Goal: Information Seeking & Learning: Learn about a topic

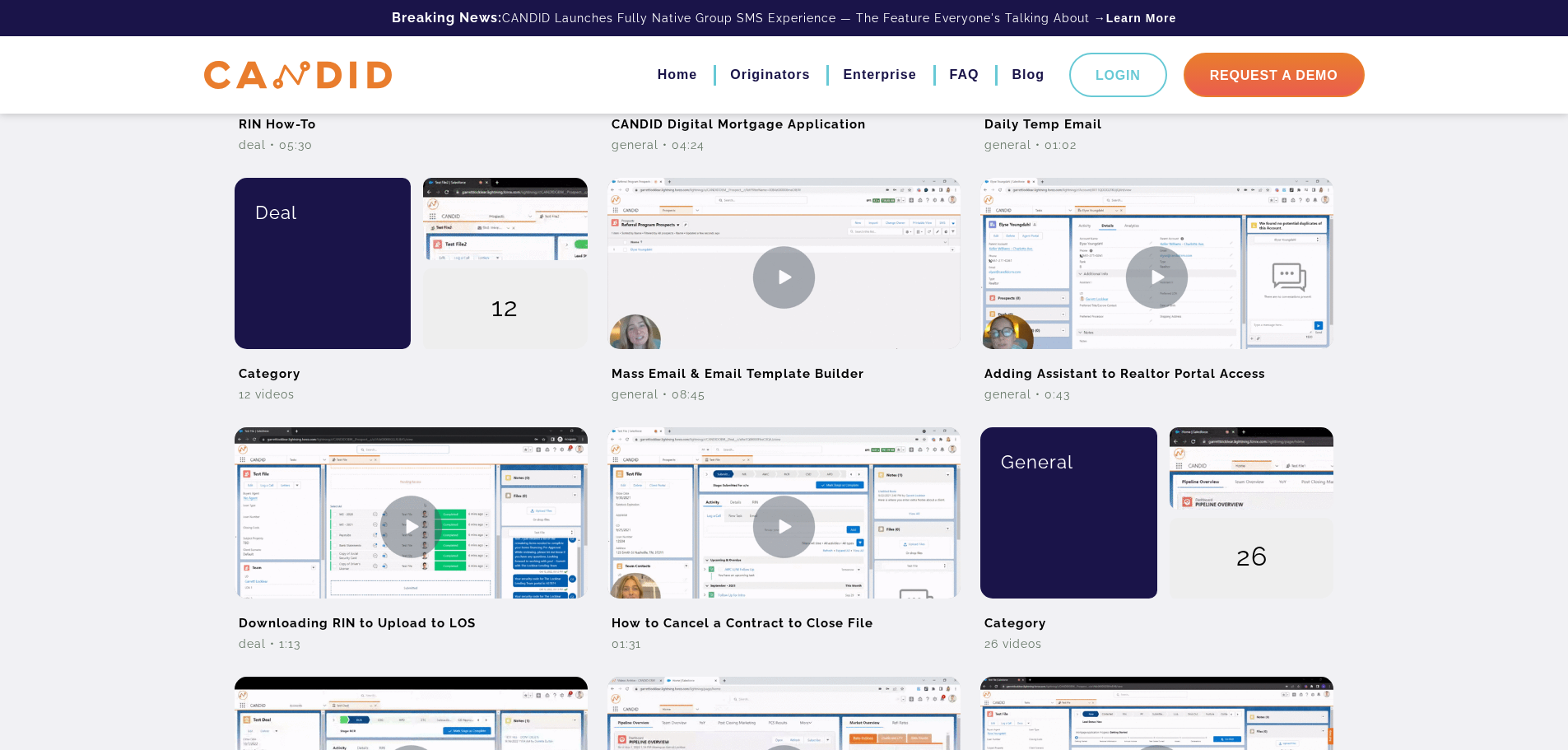
scroll to position [906, 0]
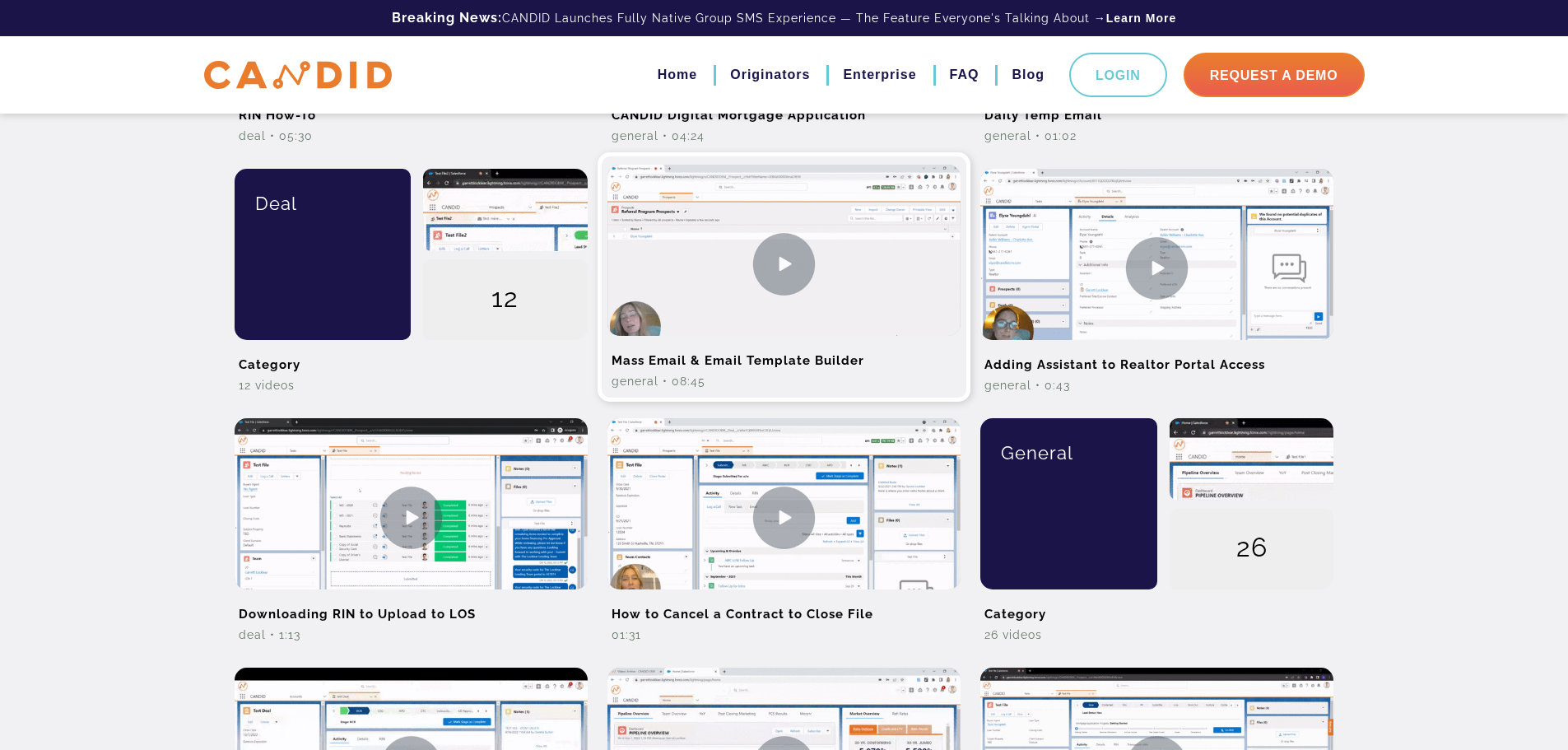
click at [652, 352] on h2 "Mass Email & Email Template Builder" at bounding box center [784, 354] width 353 height 37
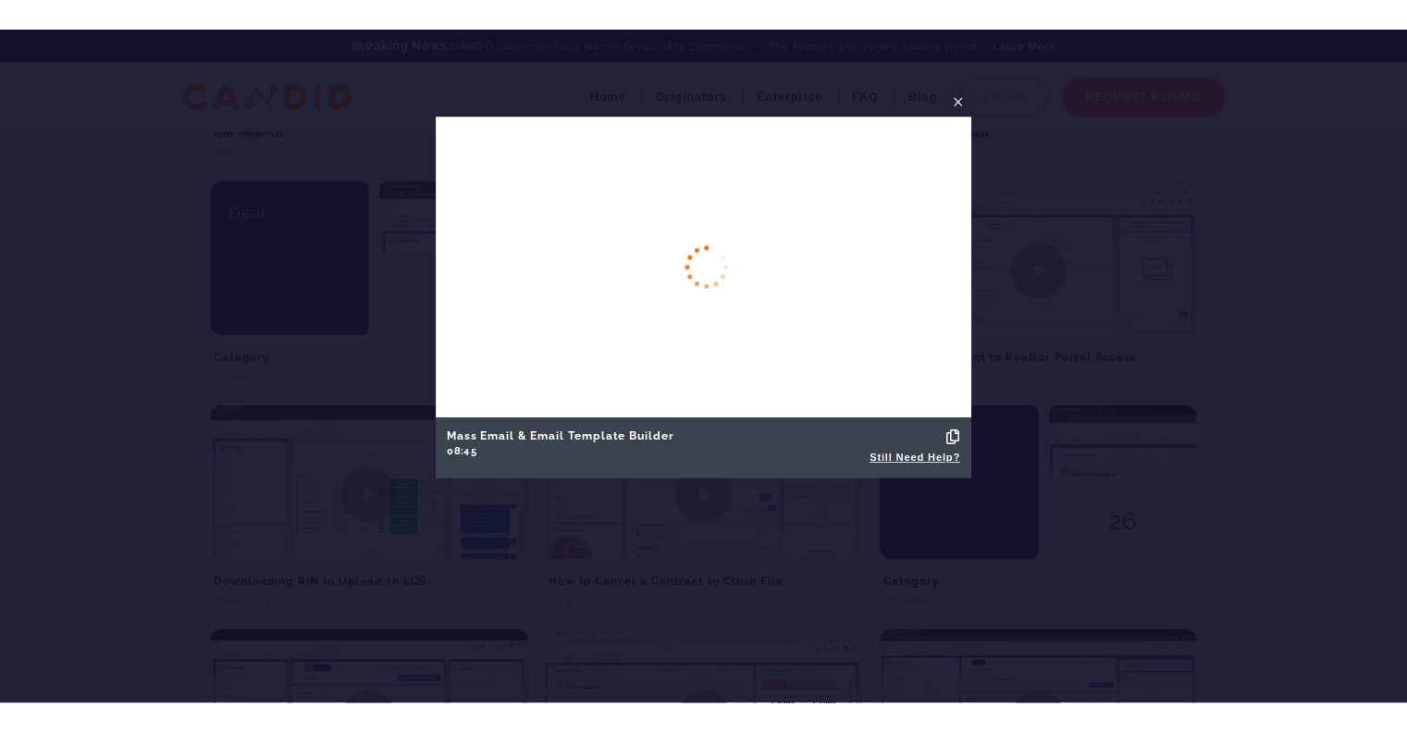
scroll to position [1007, 0]
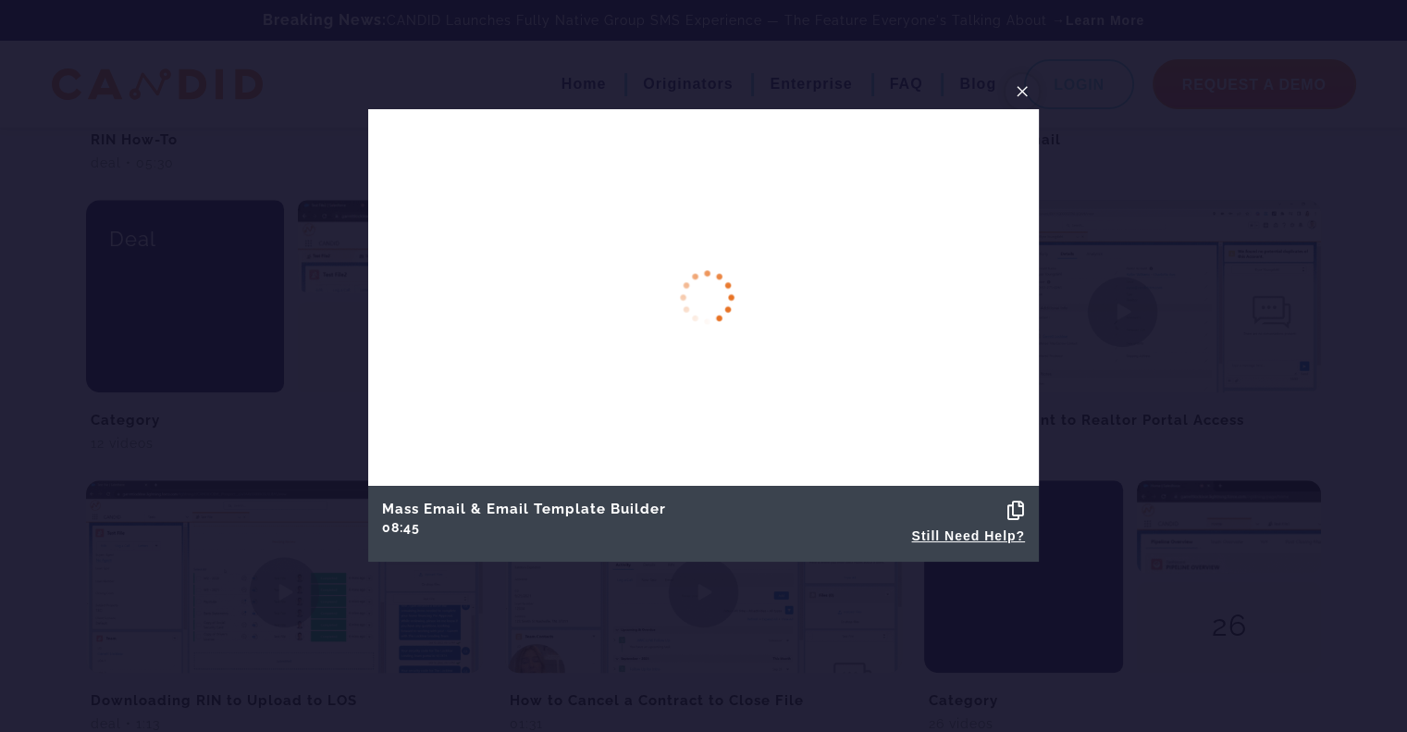
click at [1023, 93] on span "×" at bounding box center [1022, 91] width 15 height 29
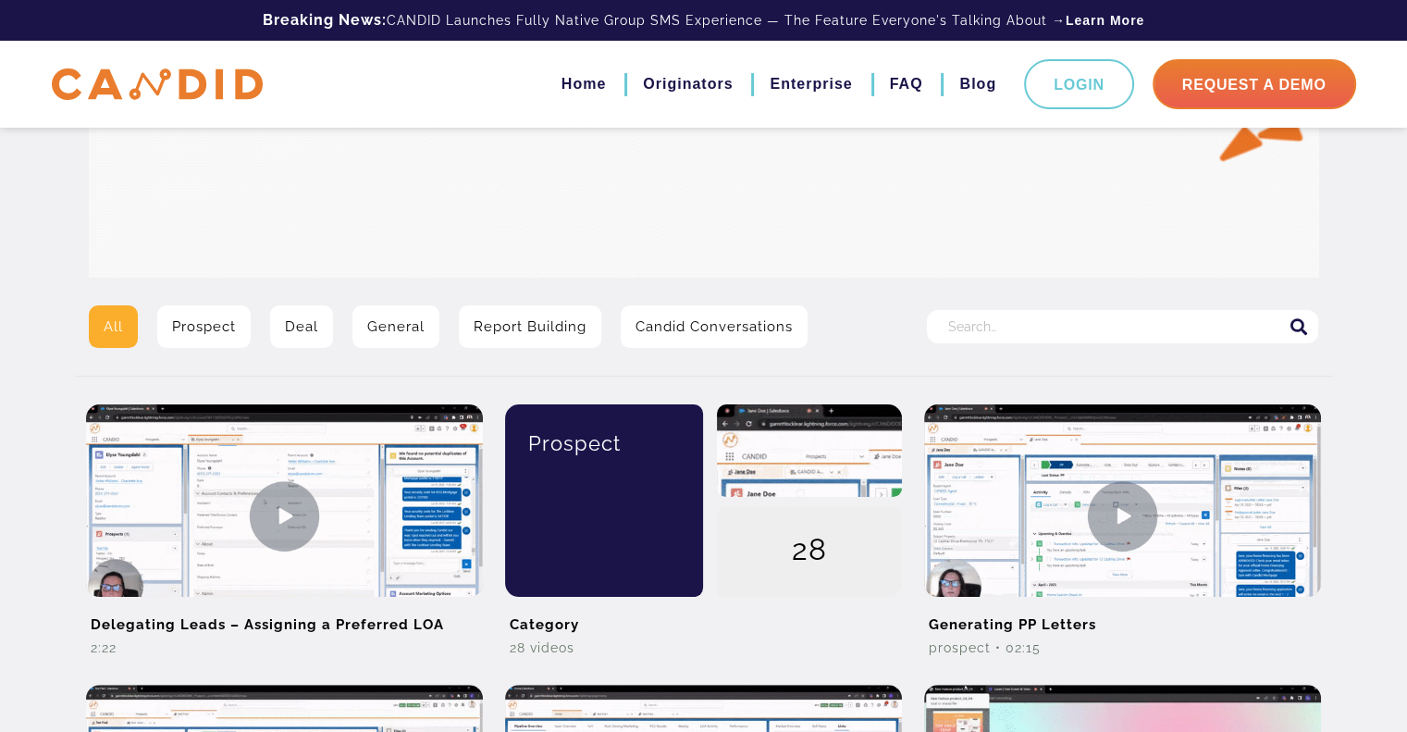
scroll to position [0, 0]
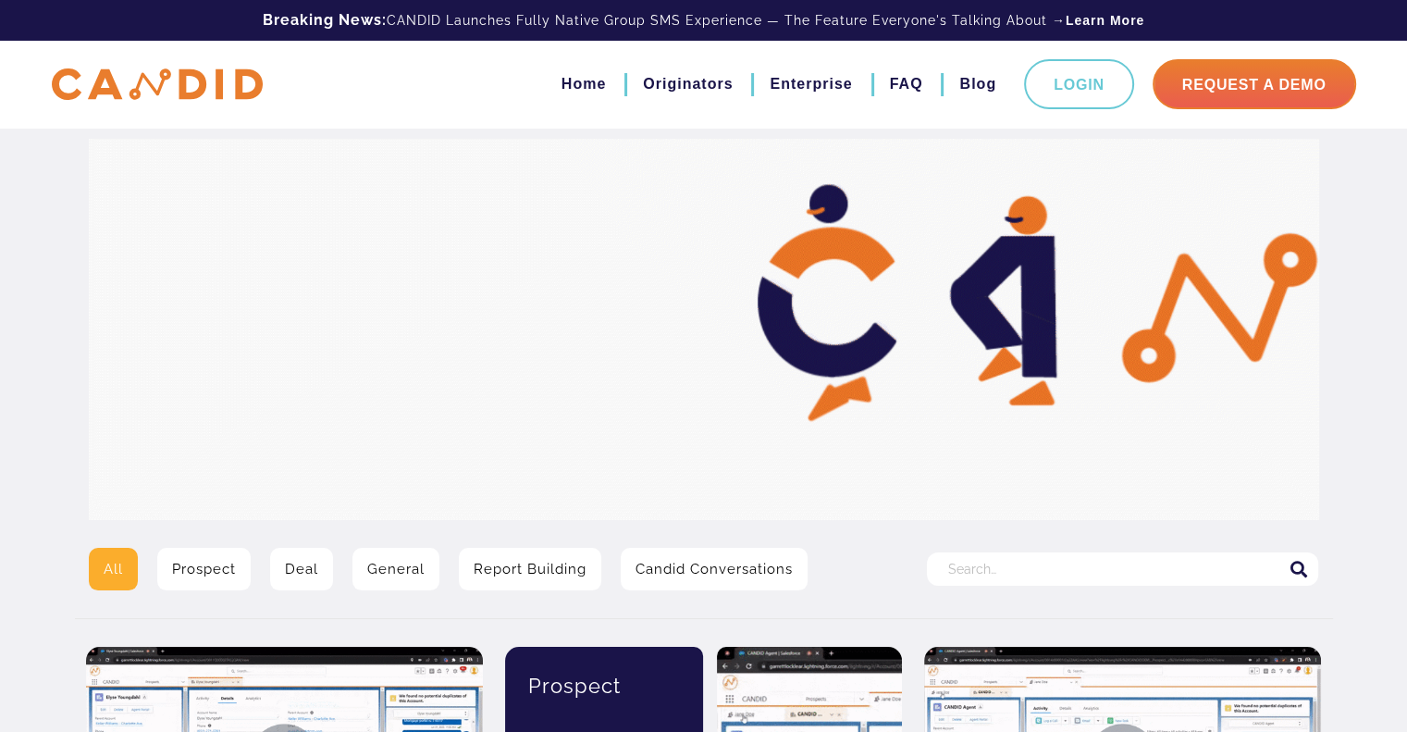
click at [1038, 565] on input "Search for:" at bounding box center [1122, 568] width 391 height 33
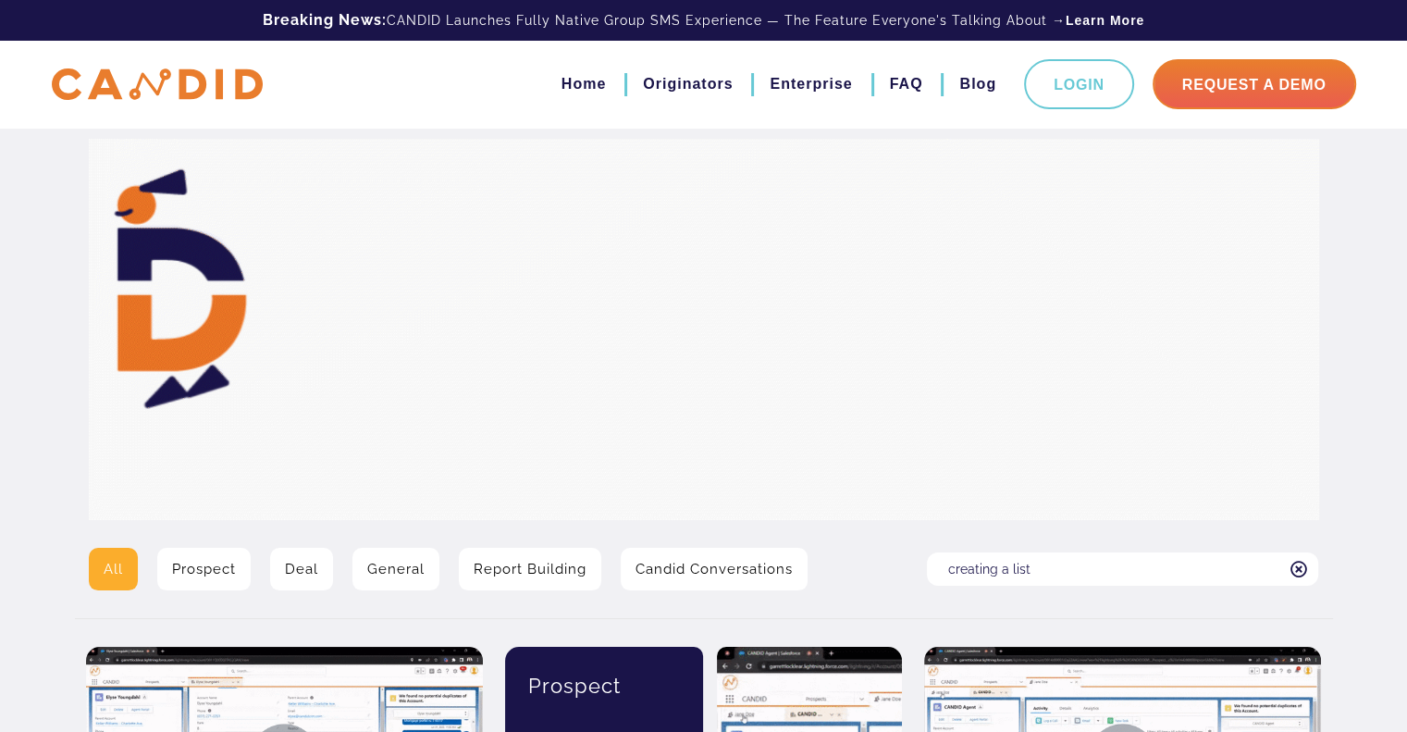
type input "creating a list"
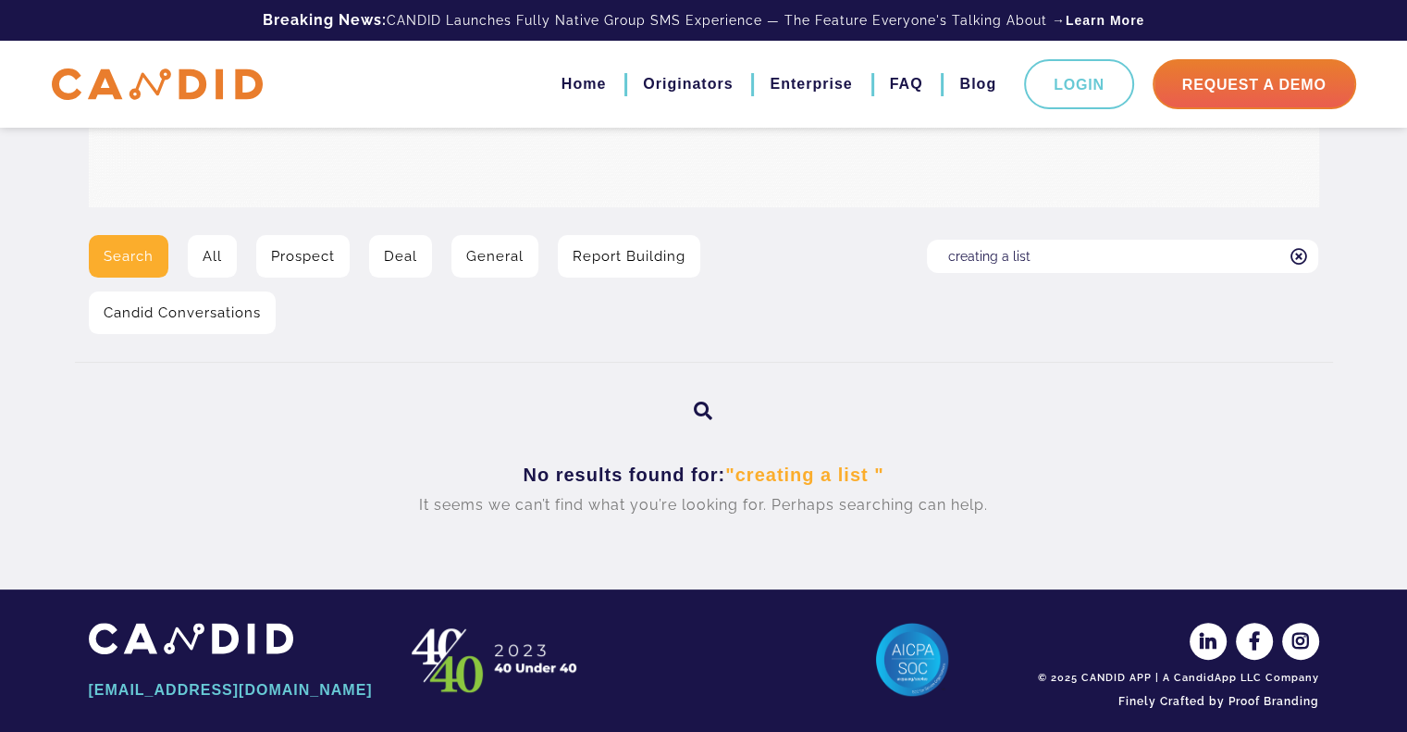
scroll to position [329, 0]
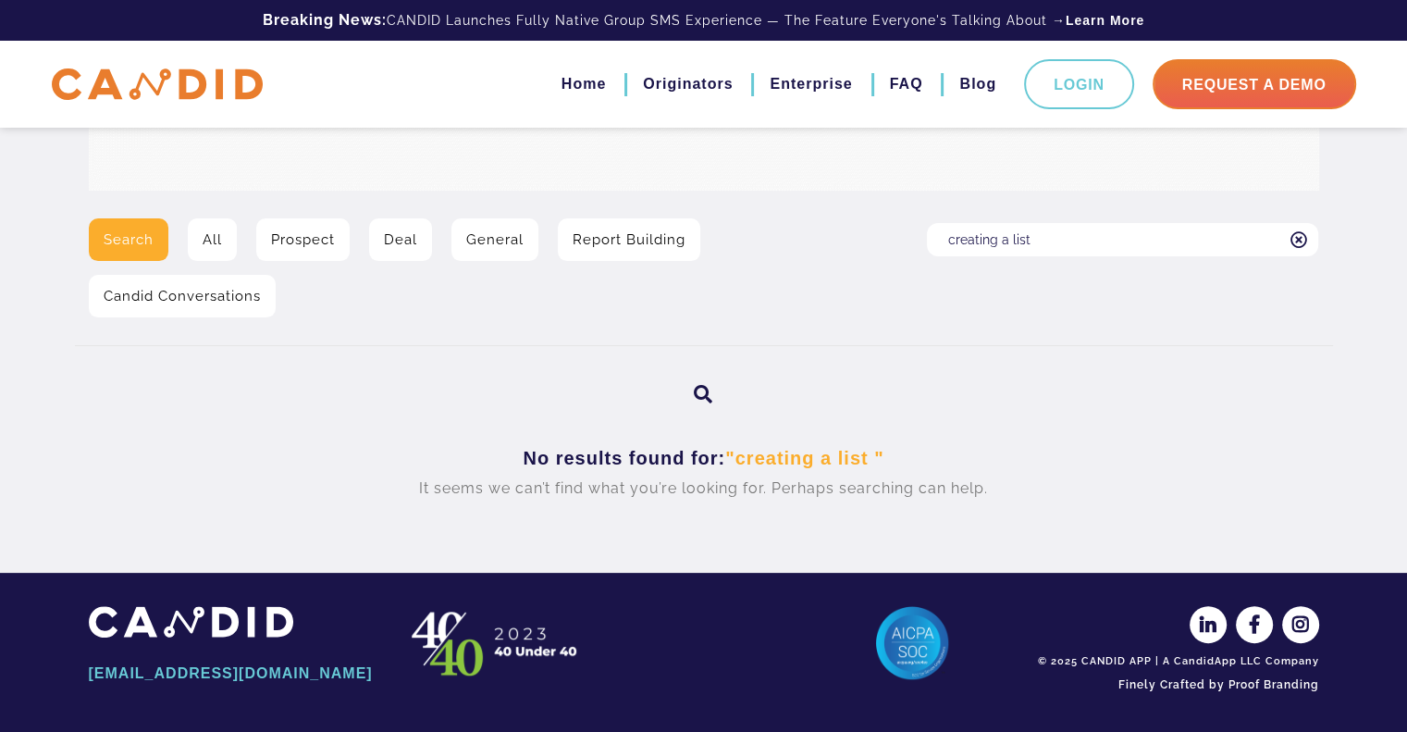
click at [1036, 236] on input "creating a list" at bounding box center [1122, 239] width 391 height 33
type input "creating a report"
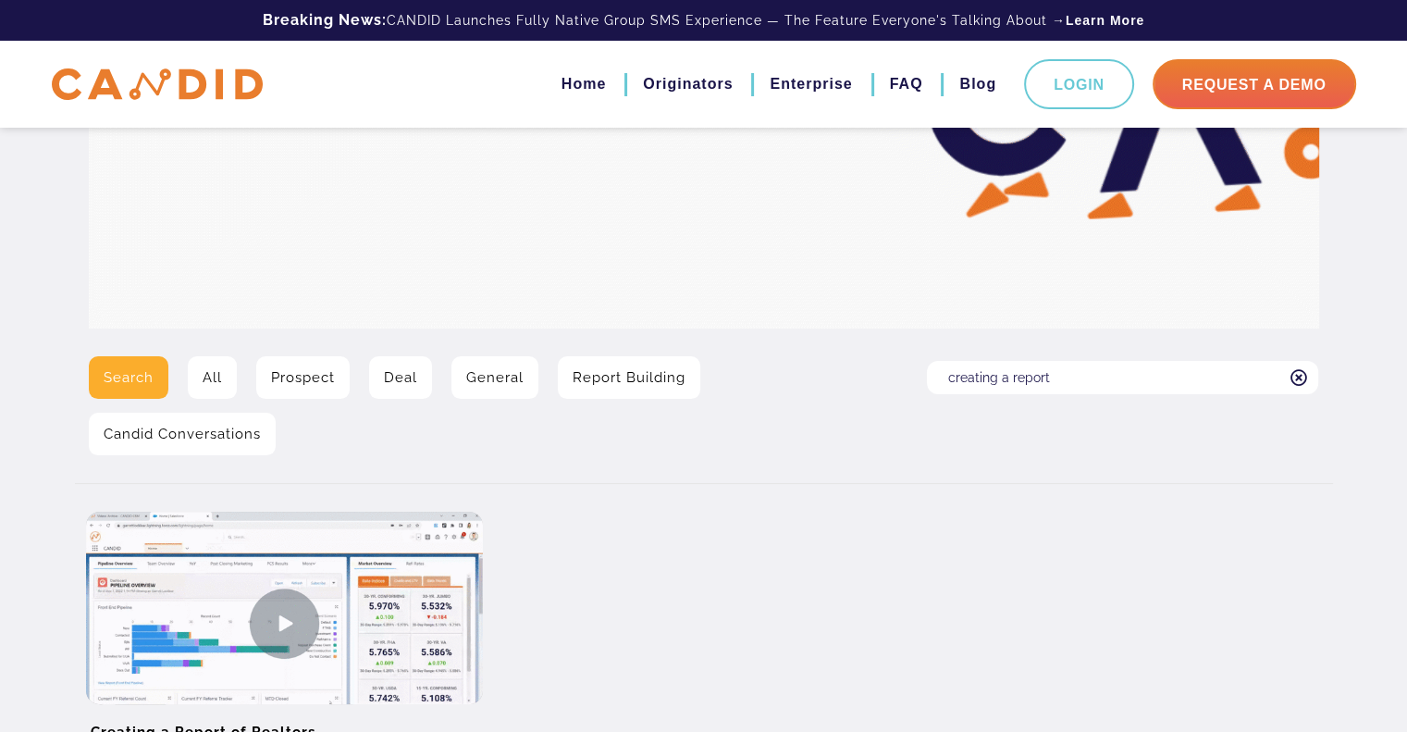
scroll to position [278, 0]
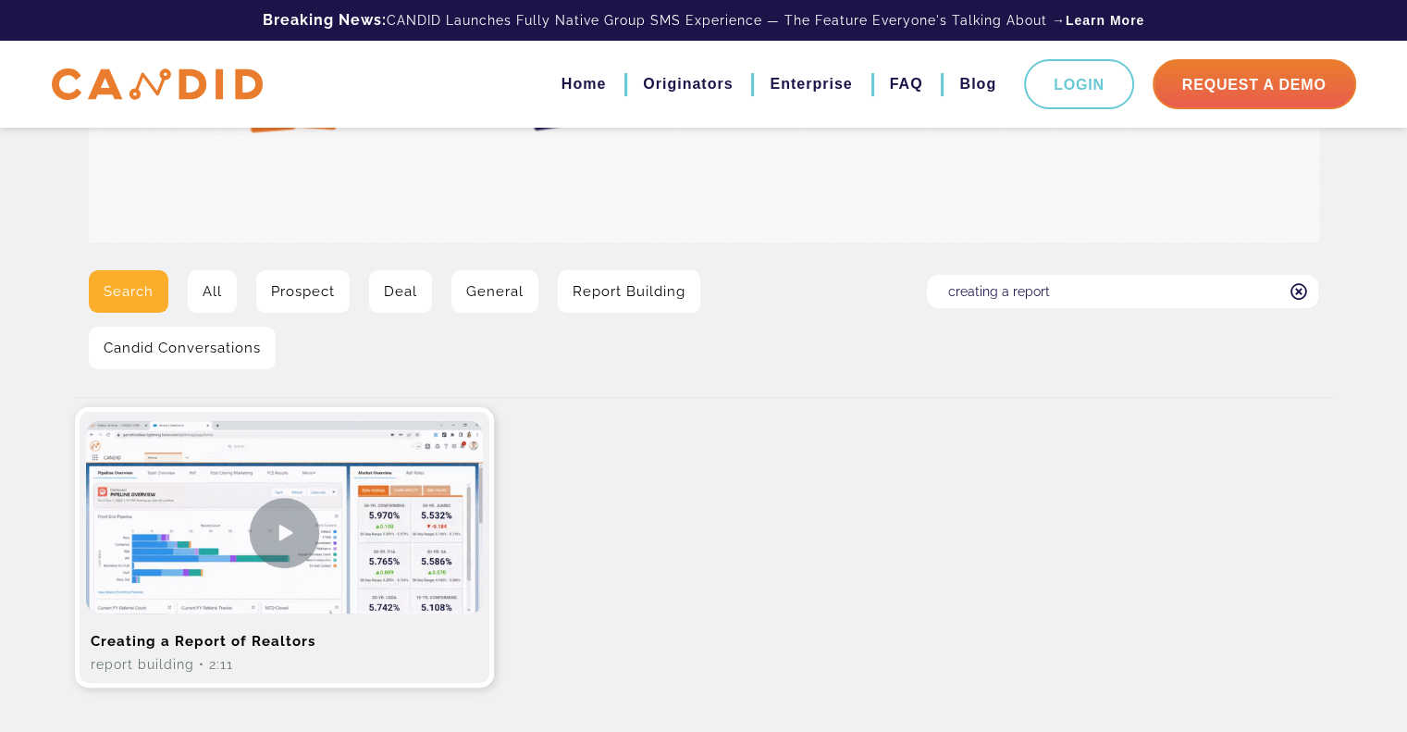
click at [285, 535] on img at bounding box center [284, 532] width 397 height 223
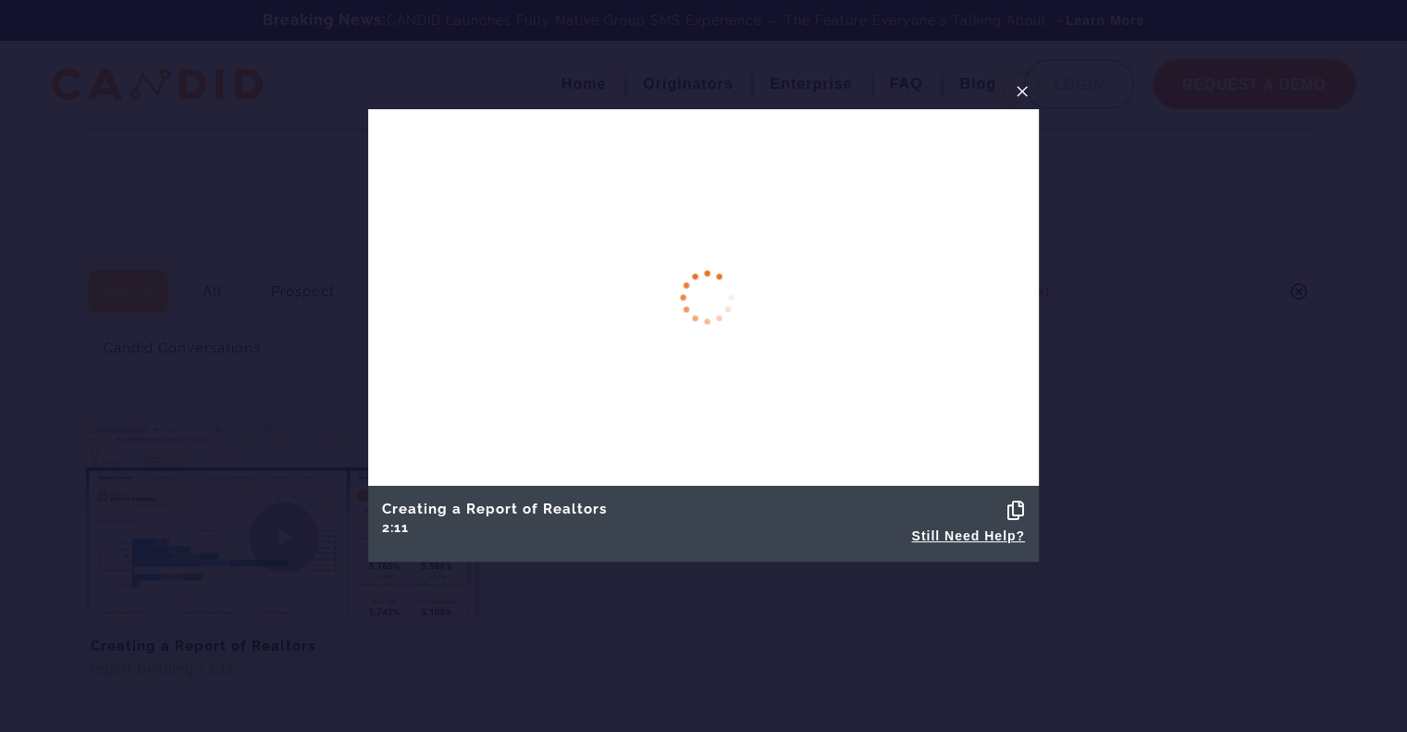
click at [1023, 92] on span "×" at bounding box center [1022, 91] width 15 height 29
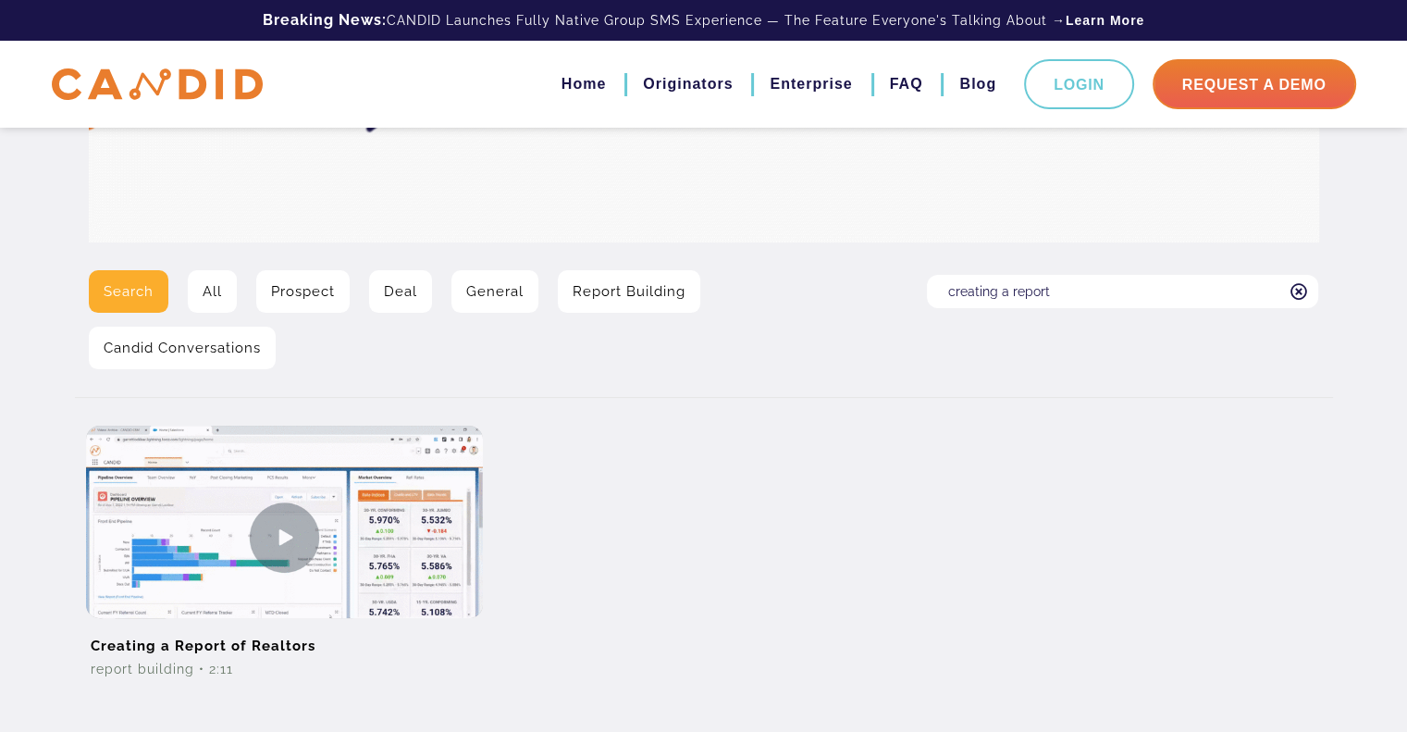
drag, startPoint x: 1092, startPoint y: 295, endPoint x: 862, endPoint y: 305, distance: 229.6
click at [863, 305] on div "Search All Prospect Deal General Report Building Candid Conversations Search fo…" at bounding box center [704, 326] width 1258 height 113
type input "past client"
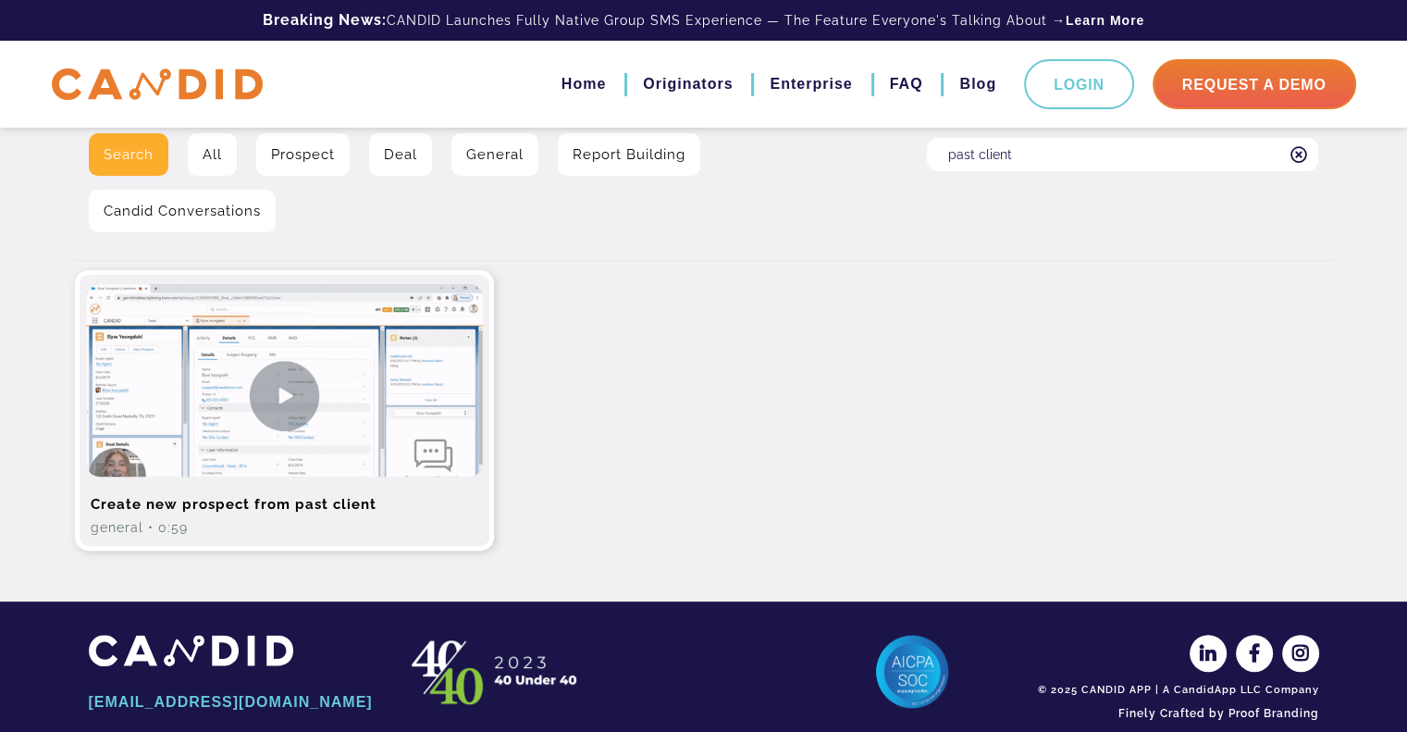
scroll to position [443, 0]
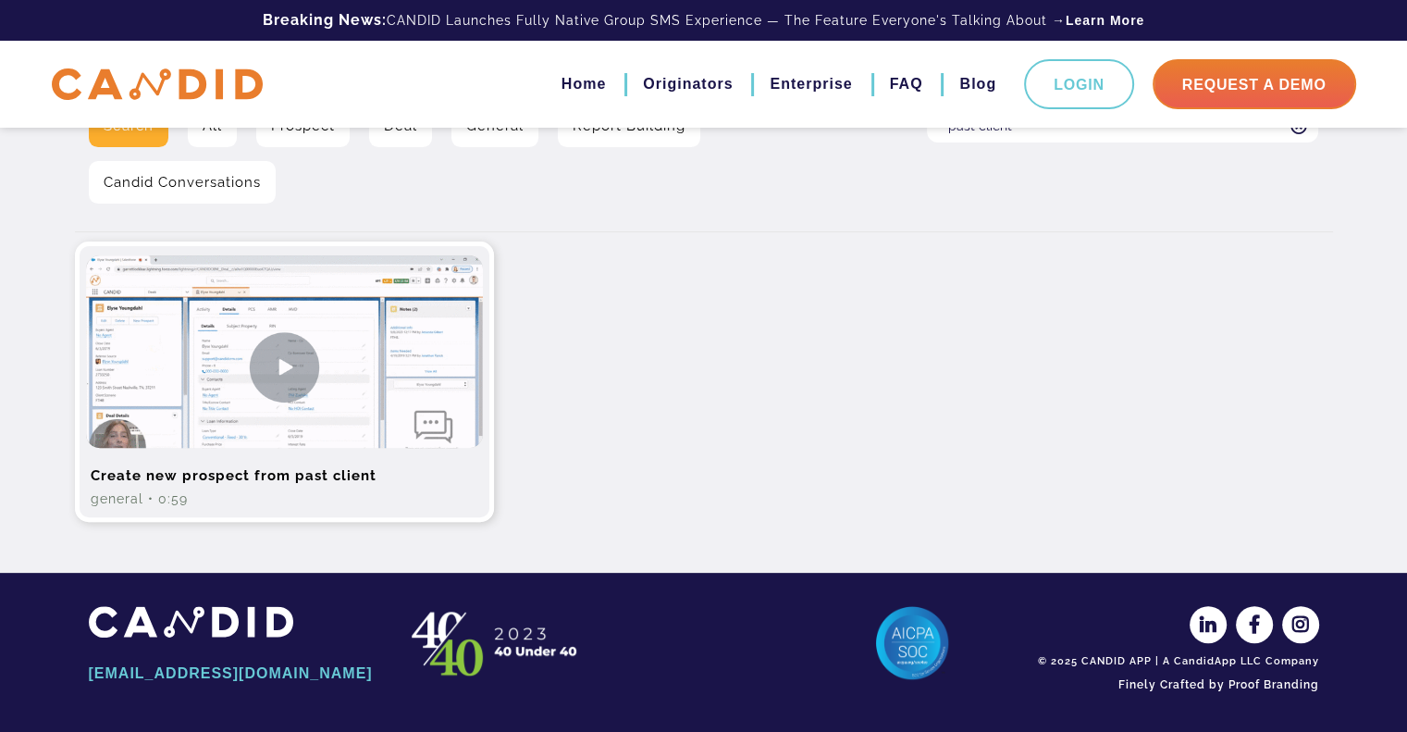
click at [278, 382] on img at bounding box center [284, 366] width 397 height 223
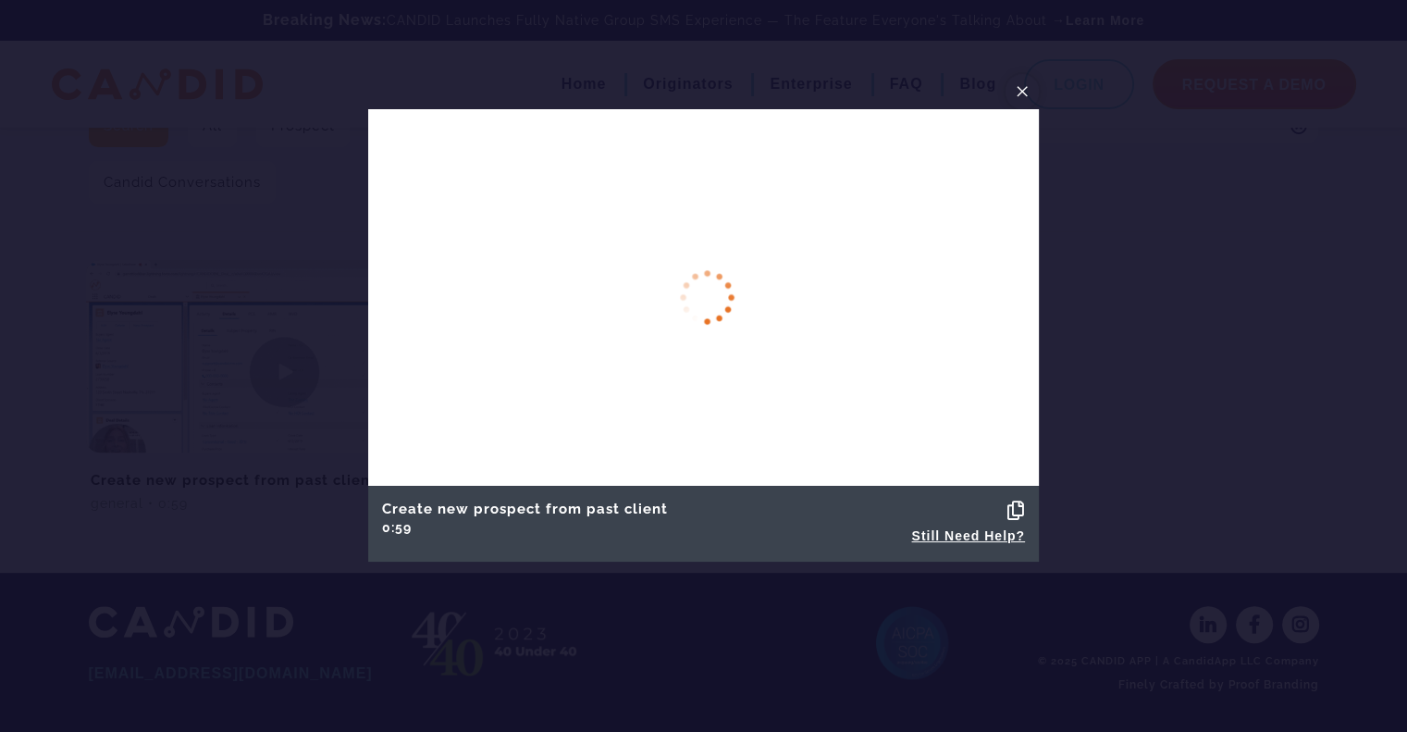
click at [1021, 91] on span "×" at bounding box center [1022, 91] width 15 height 29
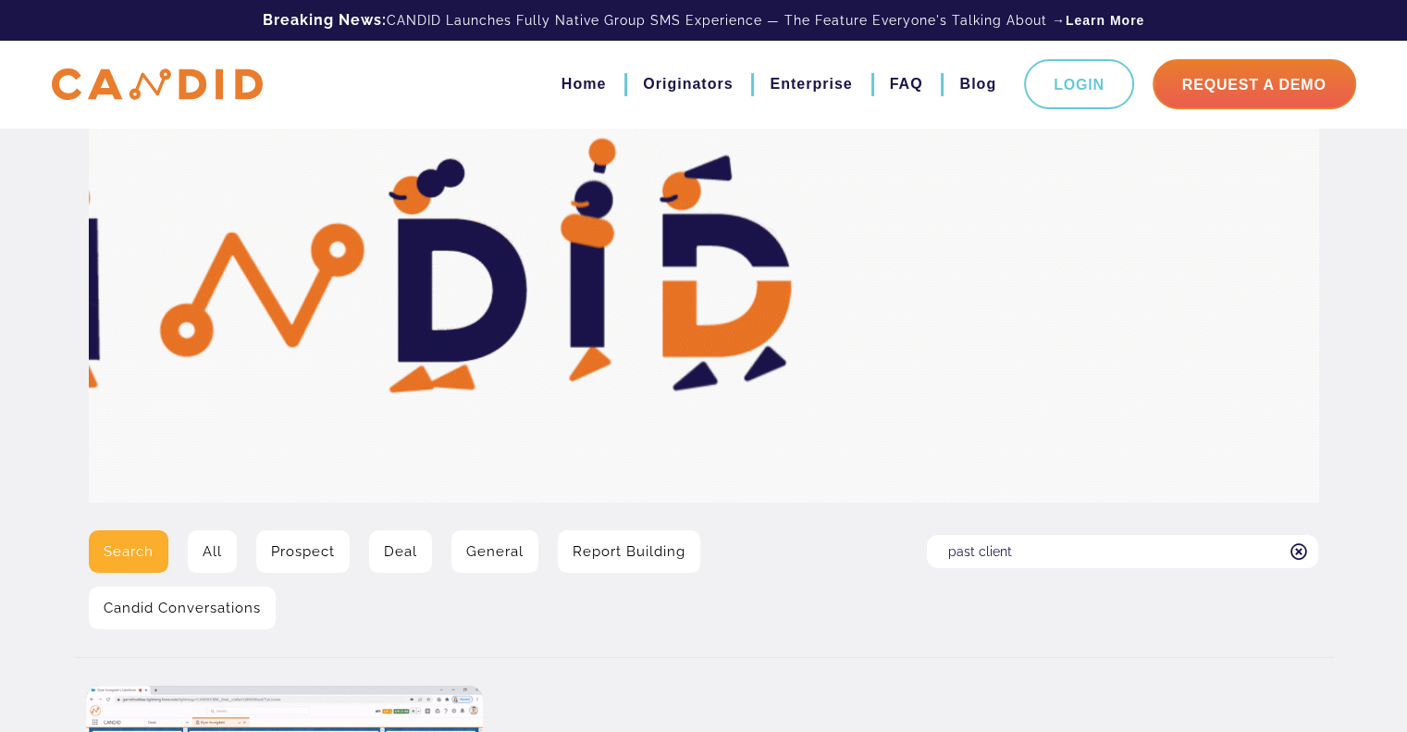
scroll to position [0, 0]
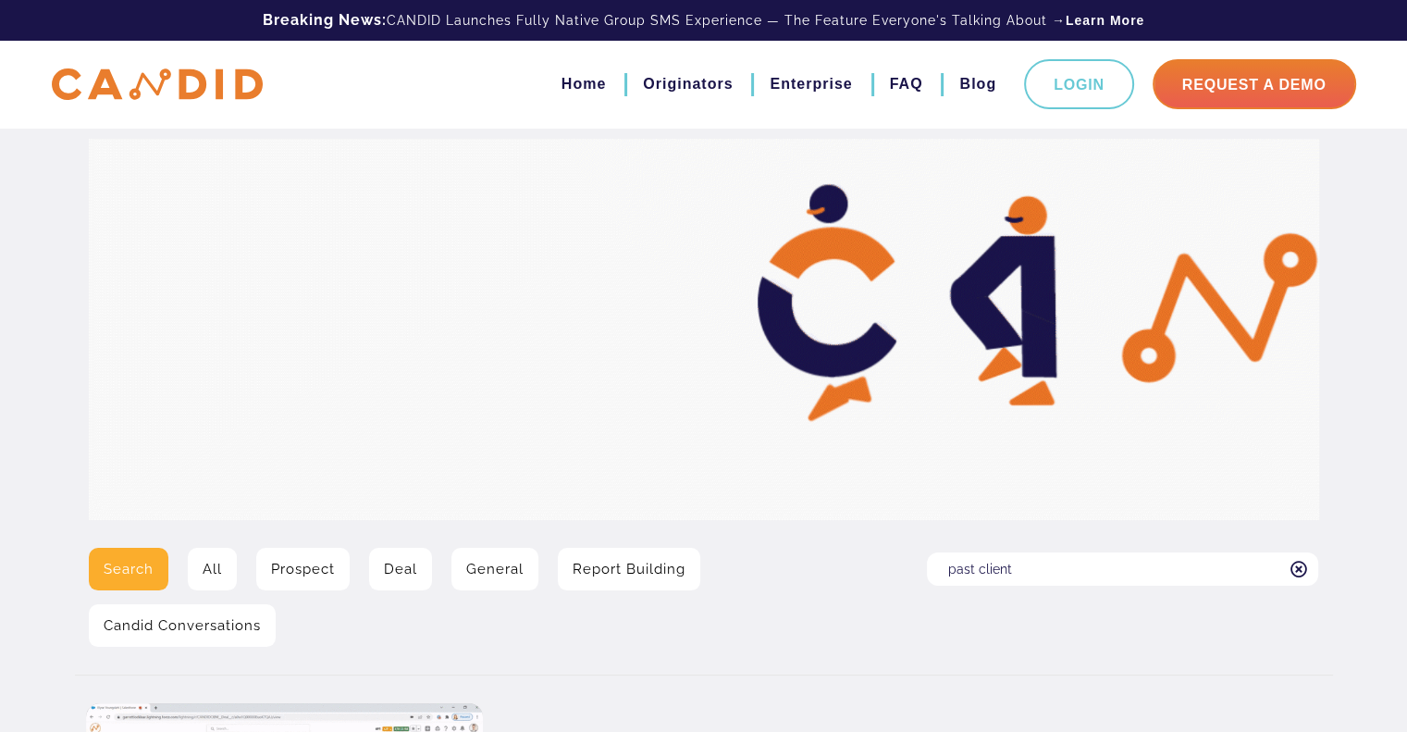
drag, startPoint x: 1020, startPoint y: 563, endPoint x: 852, endPoint y: 574, distance: 168.7
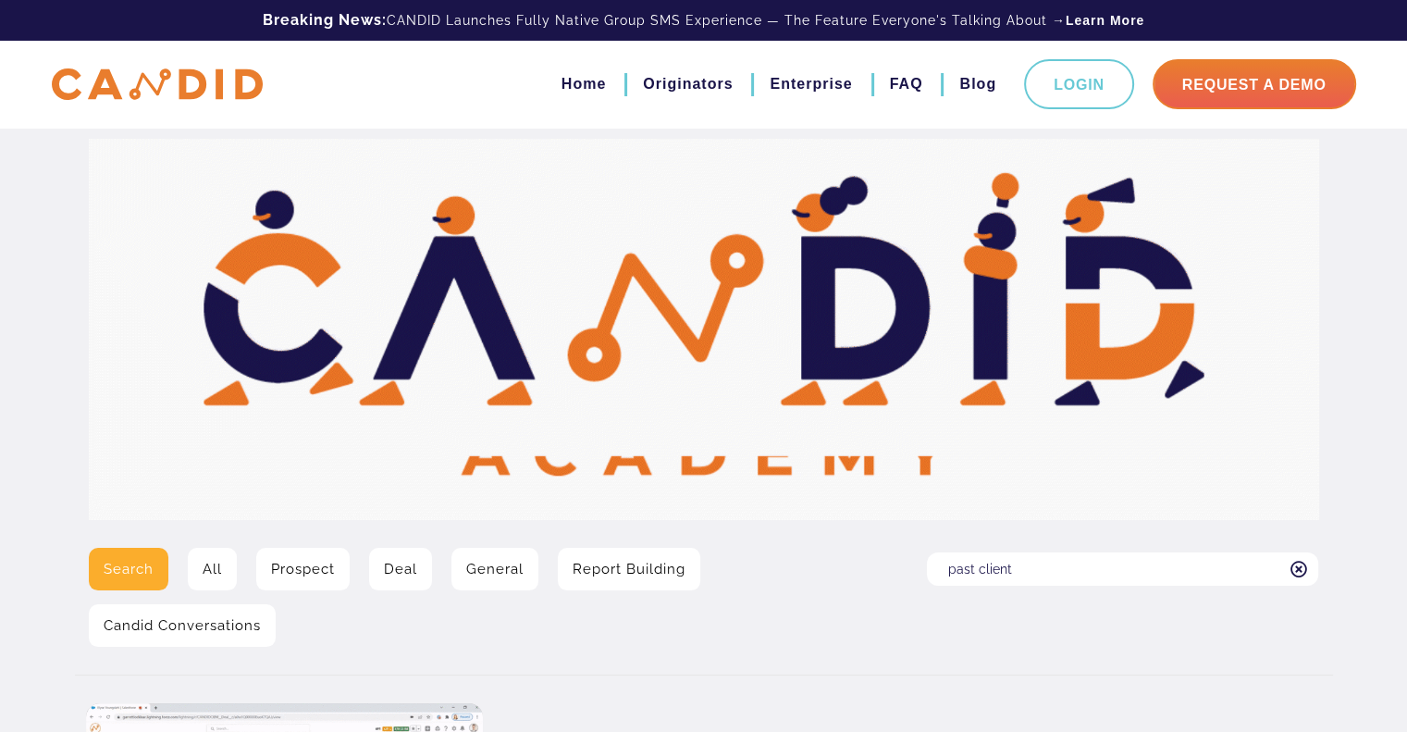
click at [857, 576] on div "Search All Prospect Deal General Report Building Candid Conversations Search fo…" at bounding box center [704, 604] width 1258 height 113
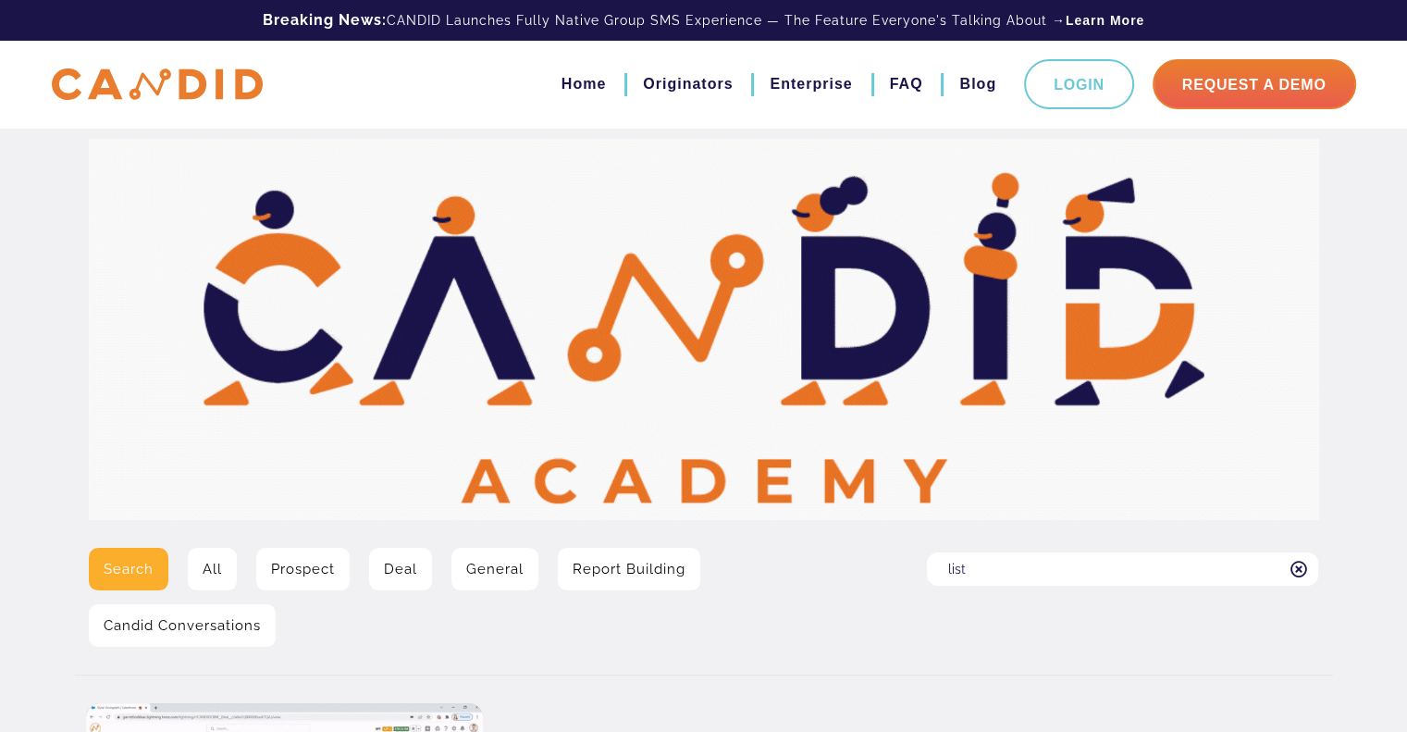
type input "list"
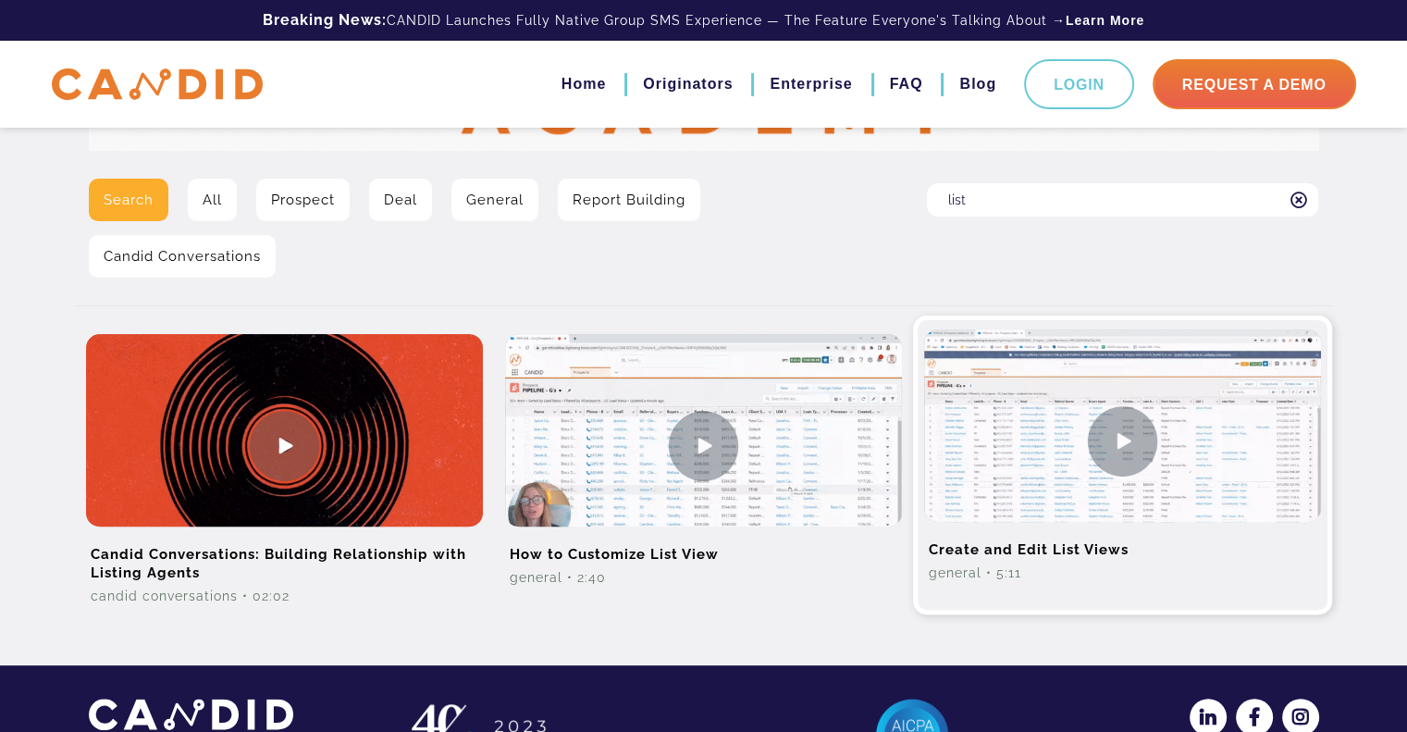
scroll to position [277, 0]
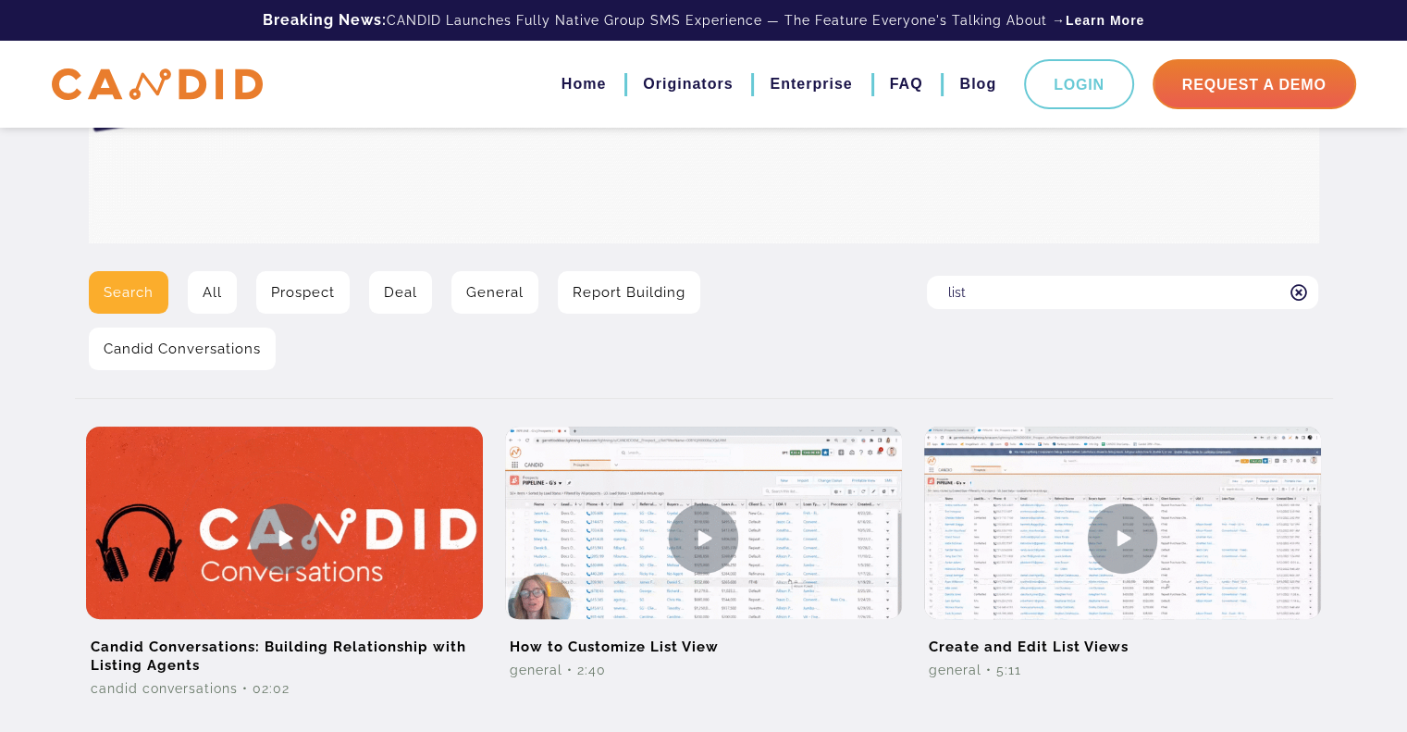
drag, startPoint x: 1009, startPoint y: 290, endPoint x: 831, endPoint y: 292, distance: 178.5
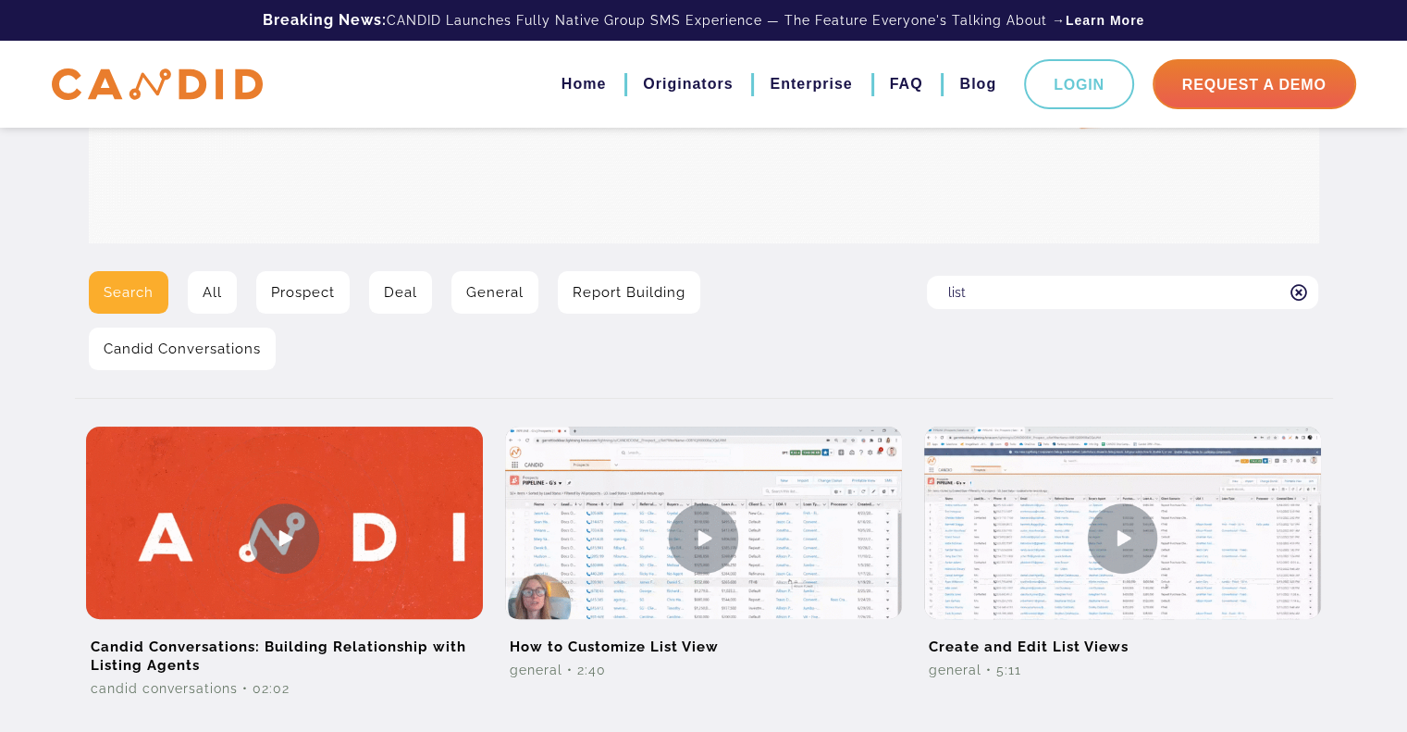
click at [831, 292] on div "Search All Prospect Deal General Report Building Candid Conversations Search fo…" at bounding box center [704, 327] width 1258 height 113
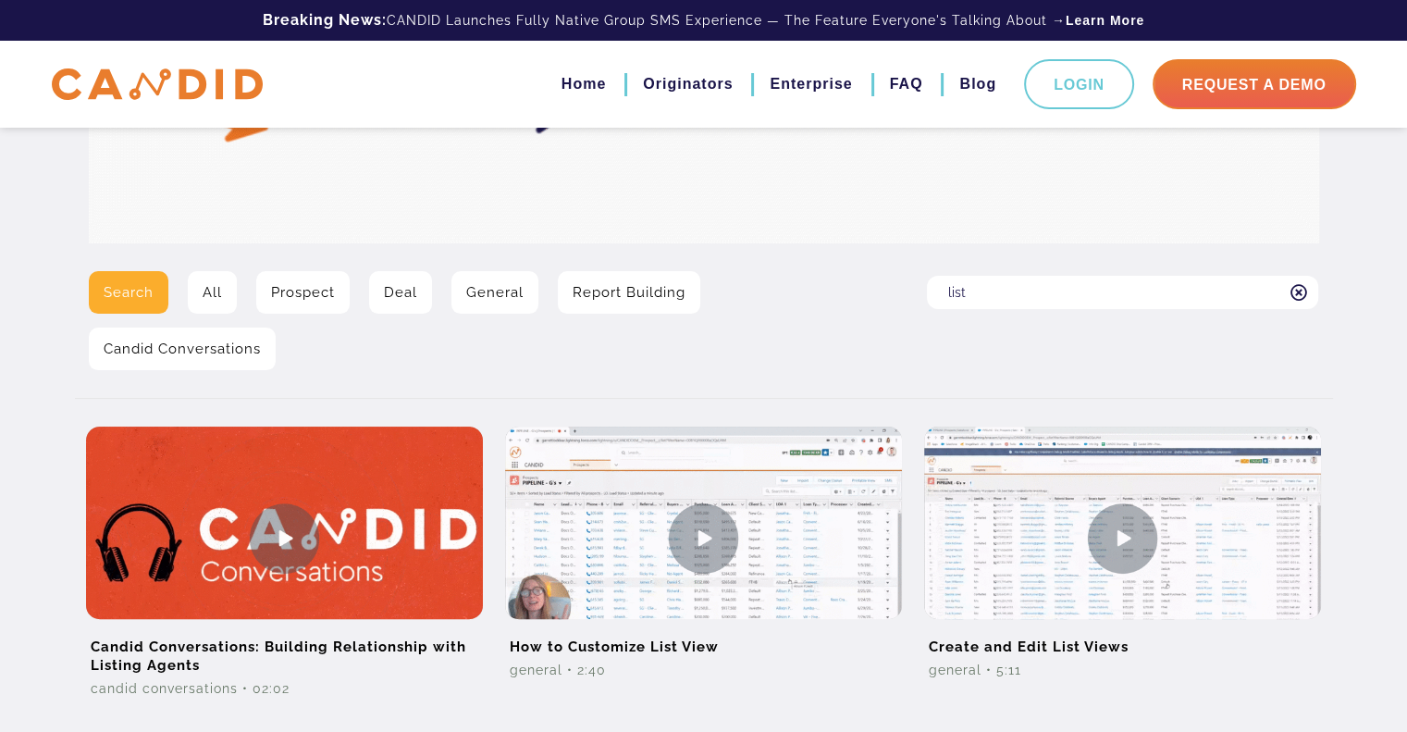
click at [601, 301] on link "Report Building" at bounding box center [629, 292] width 142 height 43
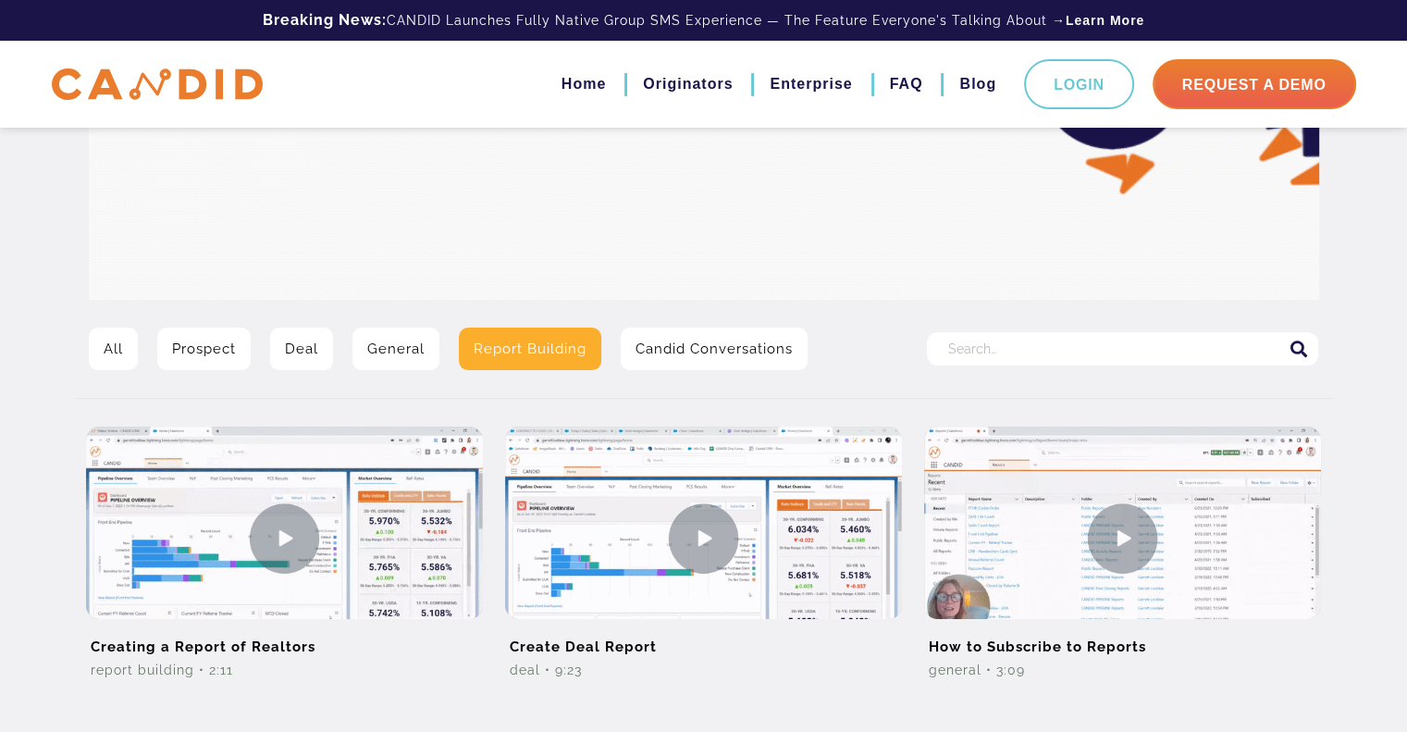
scroll to position [278, 0]
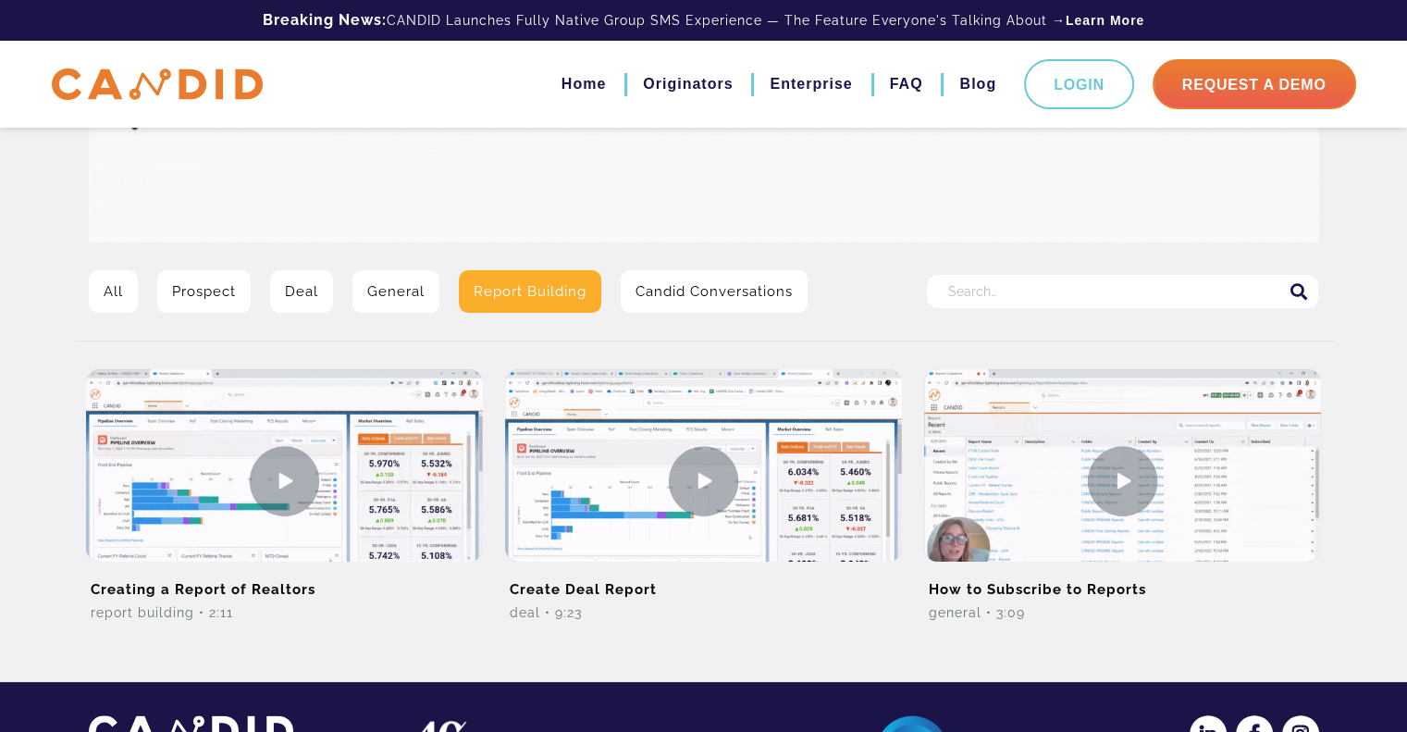
click at [125, 294] on link "All" at bounding box center [113, 291] width 49 height 43
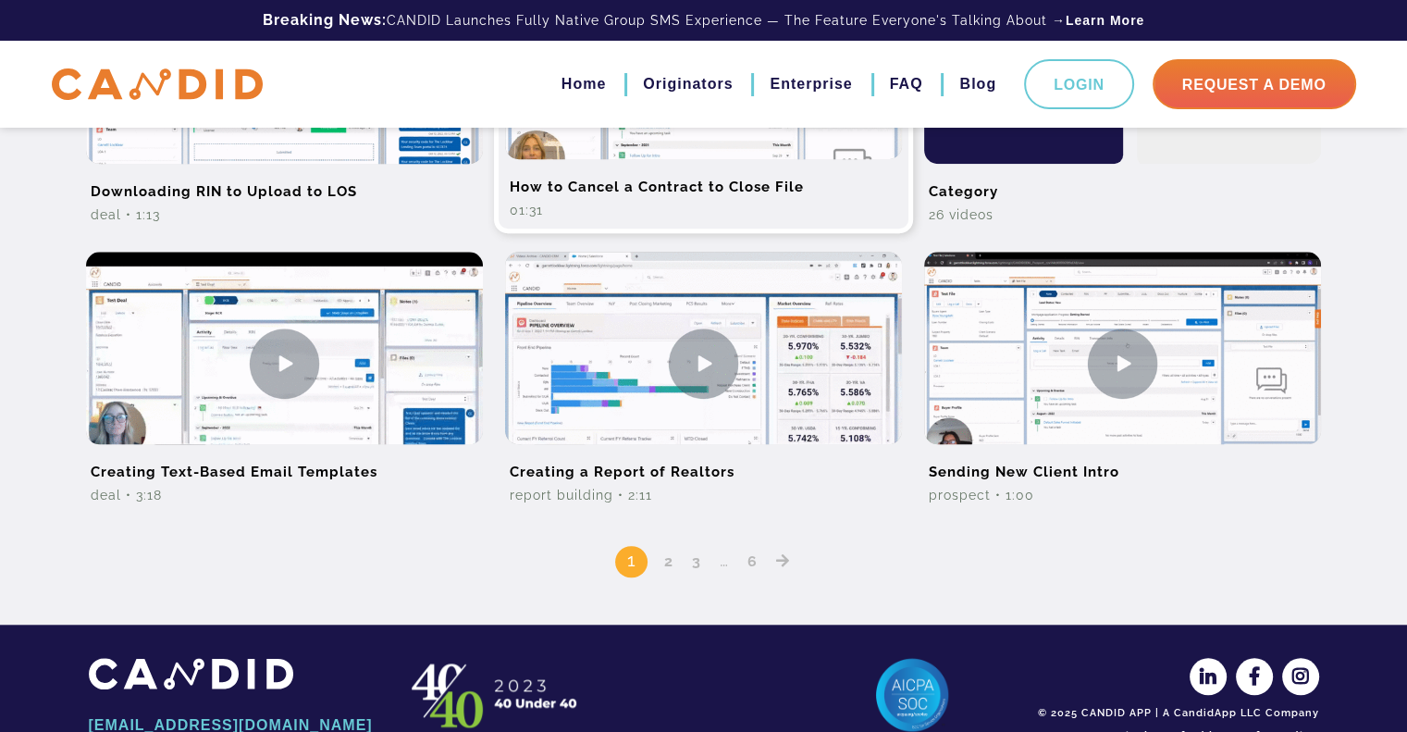
scroll to position [1566, 0]
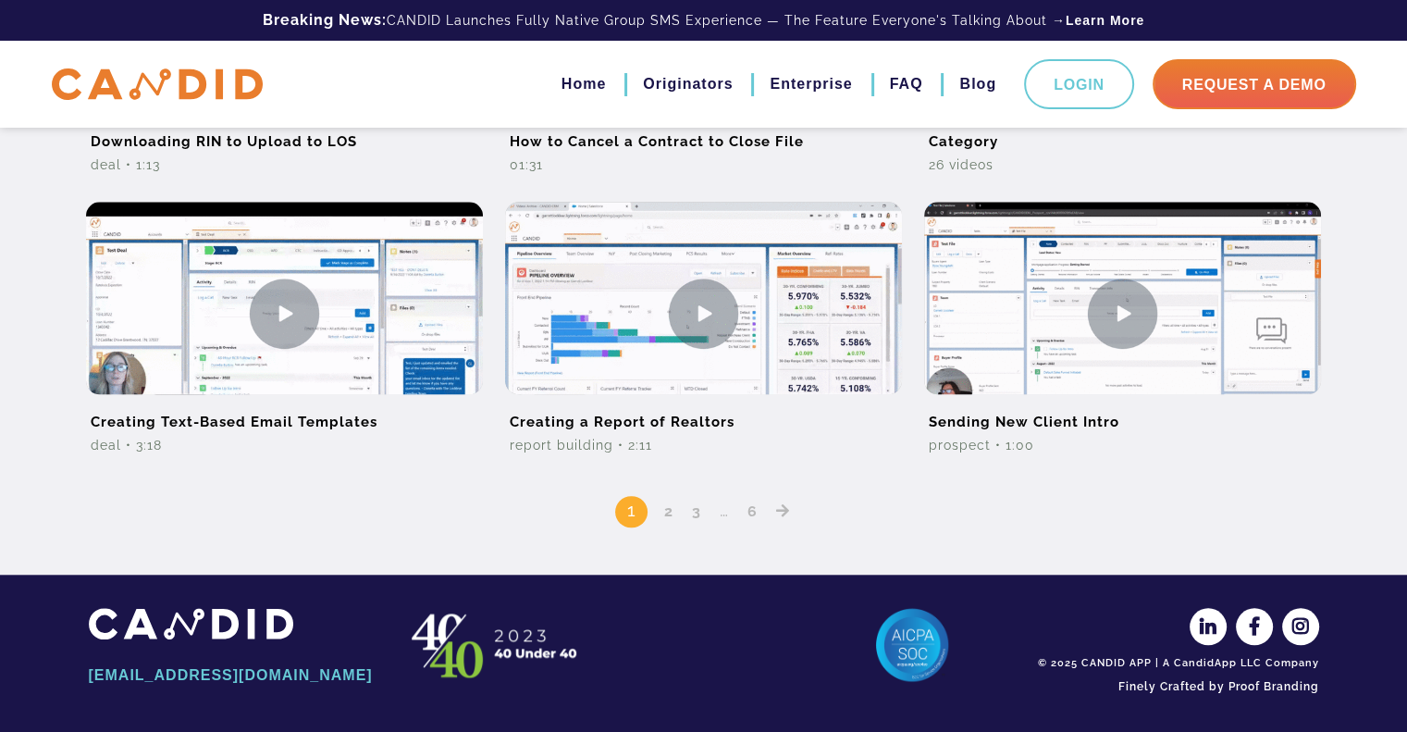
click at [670, 509] on link "2" at bounding box center [669, 511] width 22 height 18
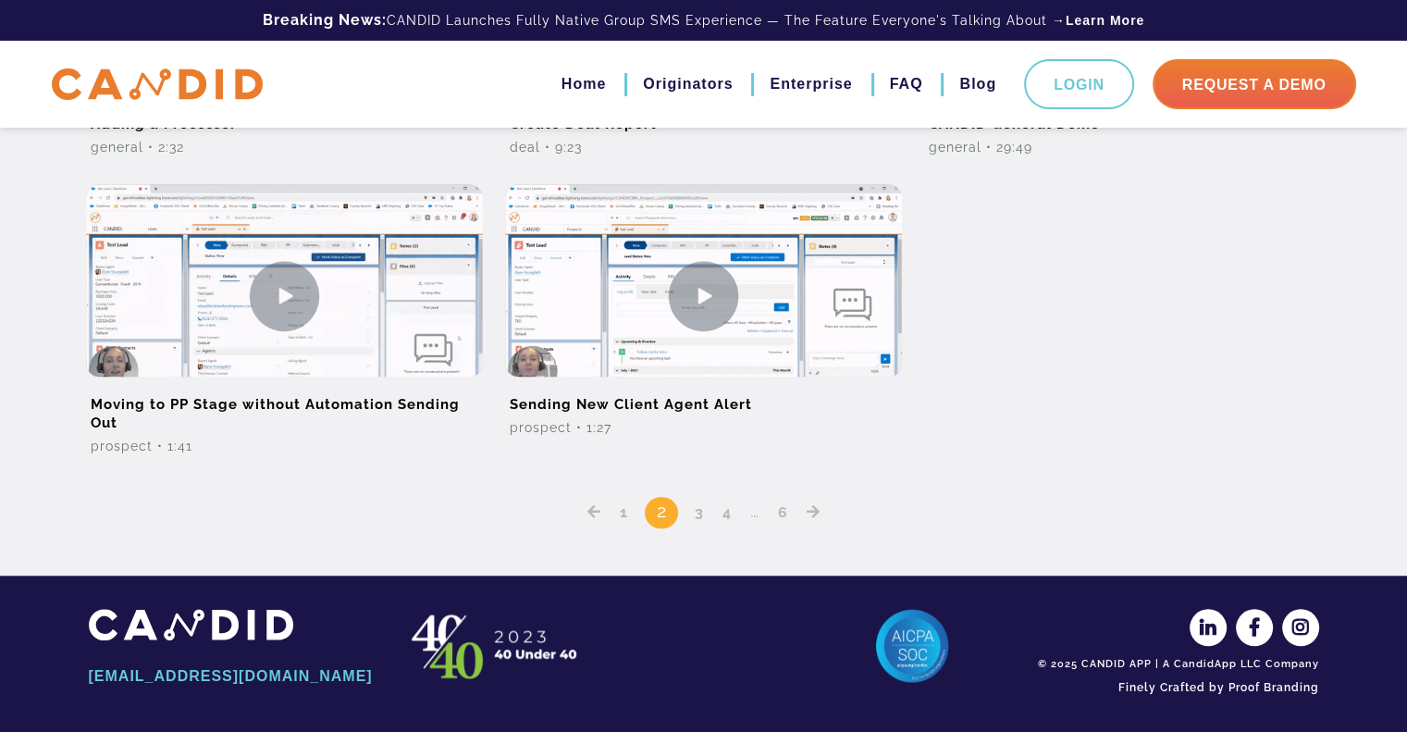
scroll to position [1622, 0]
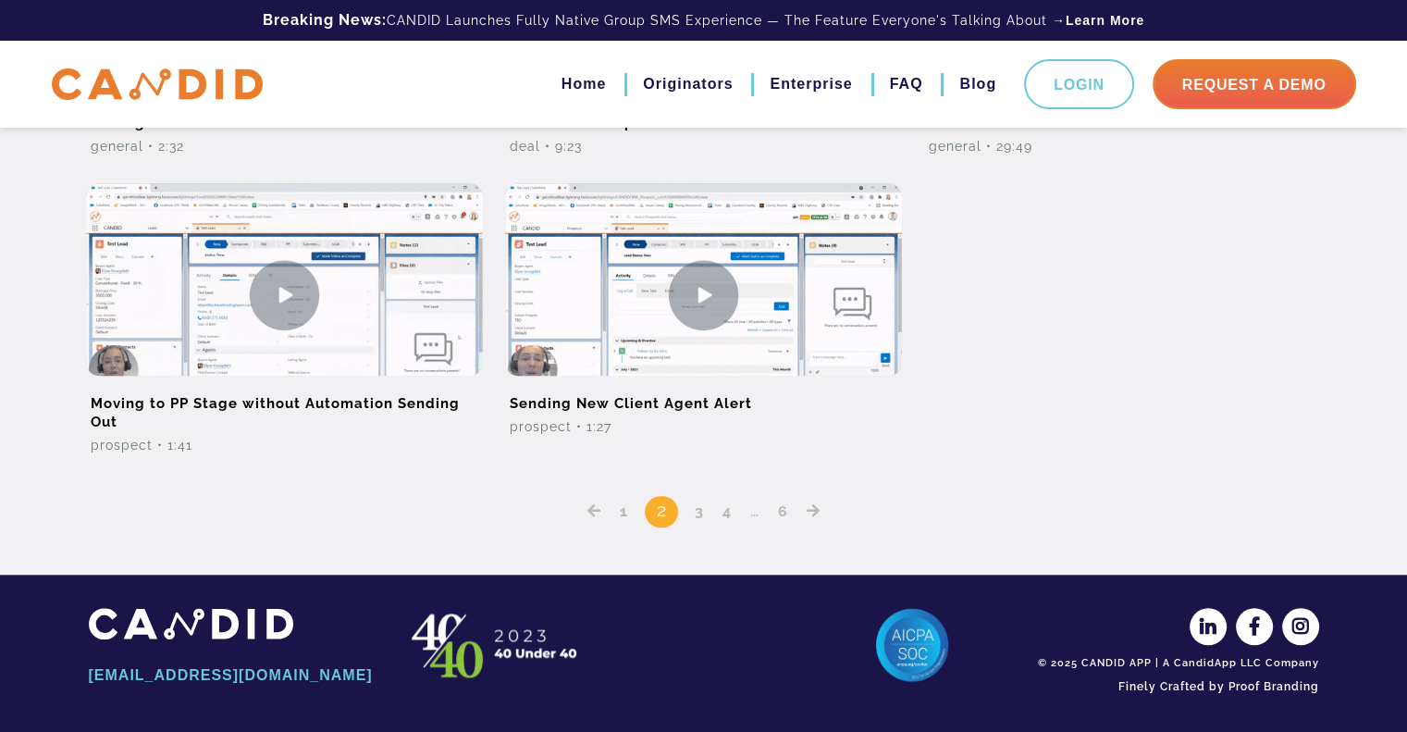
click at [696, 514] on link "3" at bounding box center [699, 511] width 22 height 18
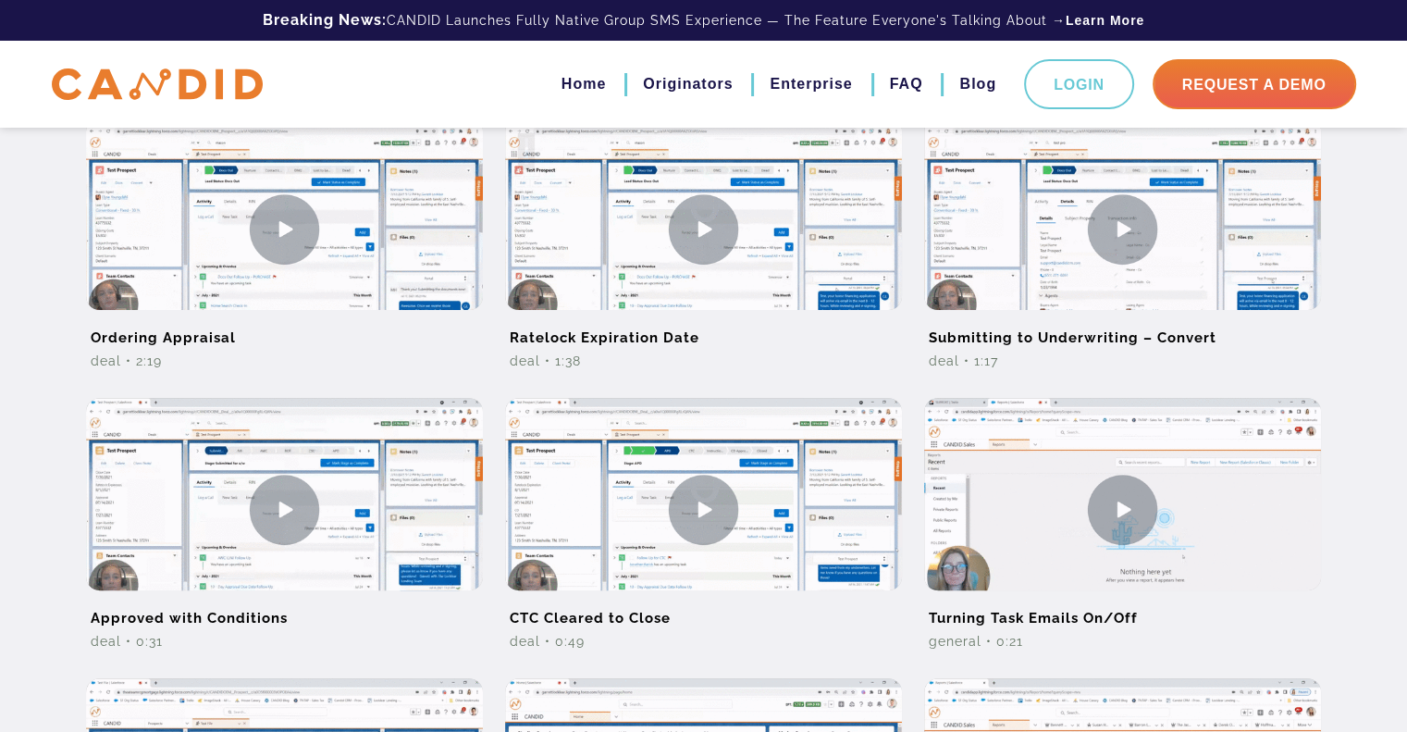
scroll to position [833, 0]
